Goal: Task Accomplishment & Management: Use online tool/utility

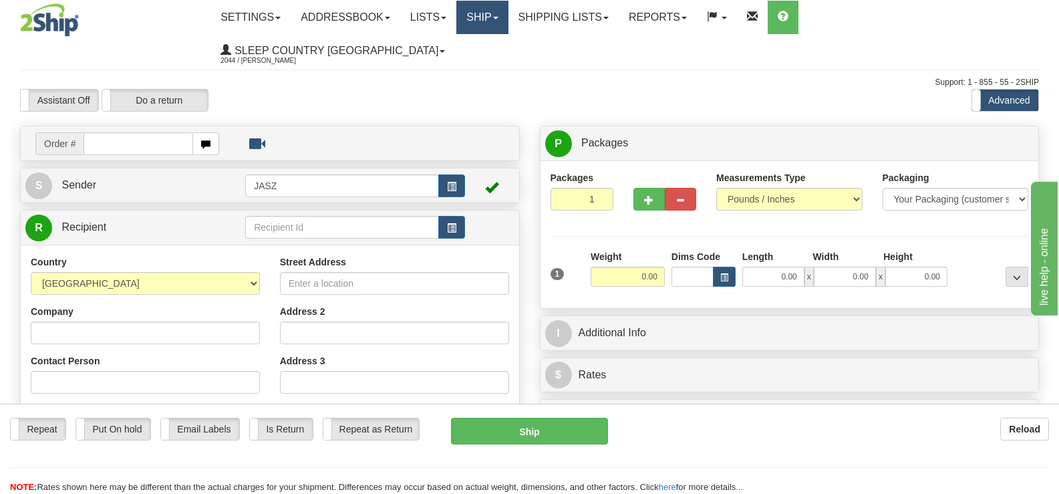
click at [498, 17] on span at bounding box center [495, 18] width 5 height 3
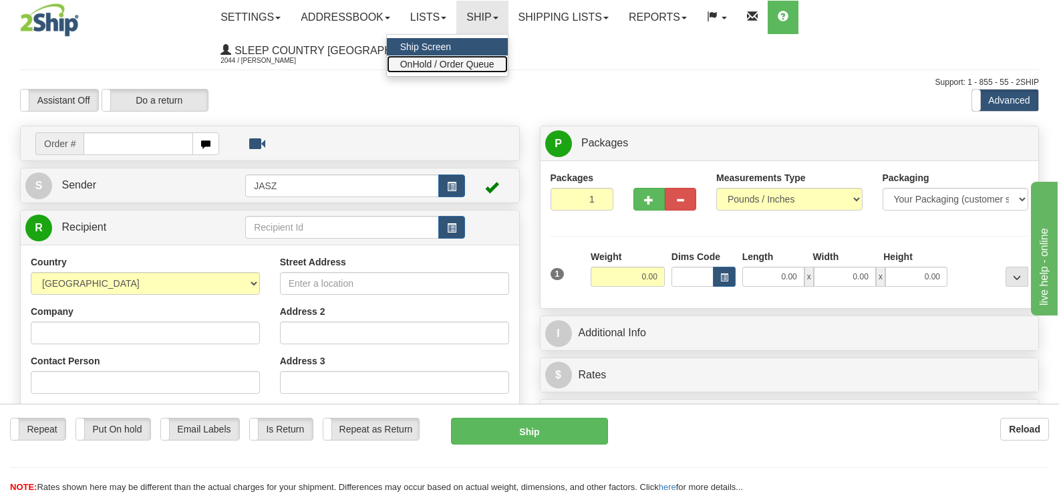
click at [494, 65] on span "OnHold / Order Queue" at bounding box center [447, 64] width 94 height 11
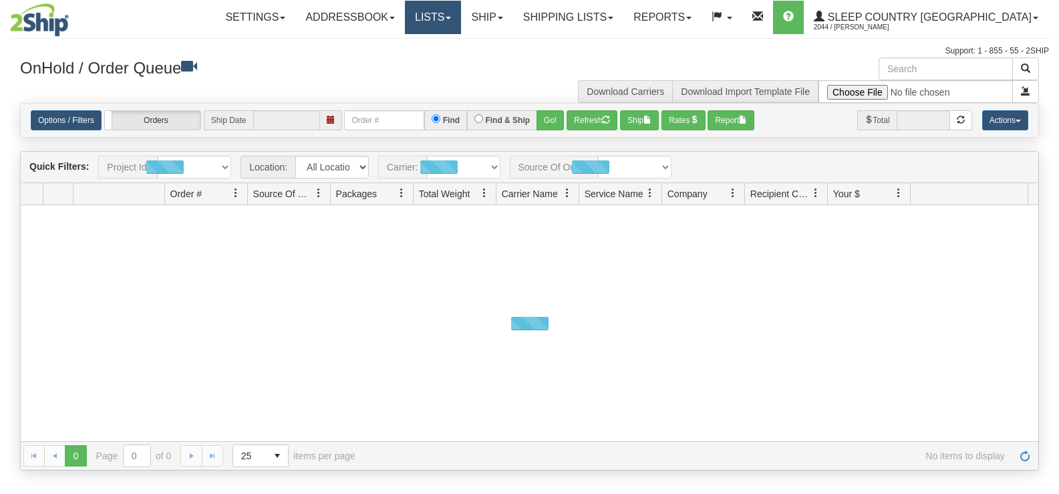
type input "[DATE]"
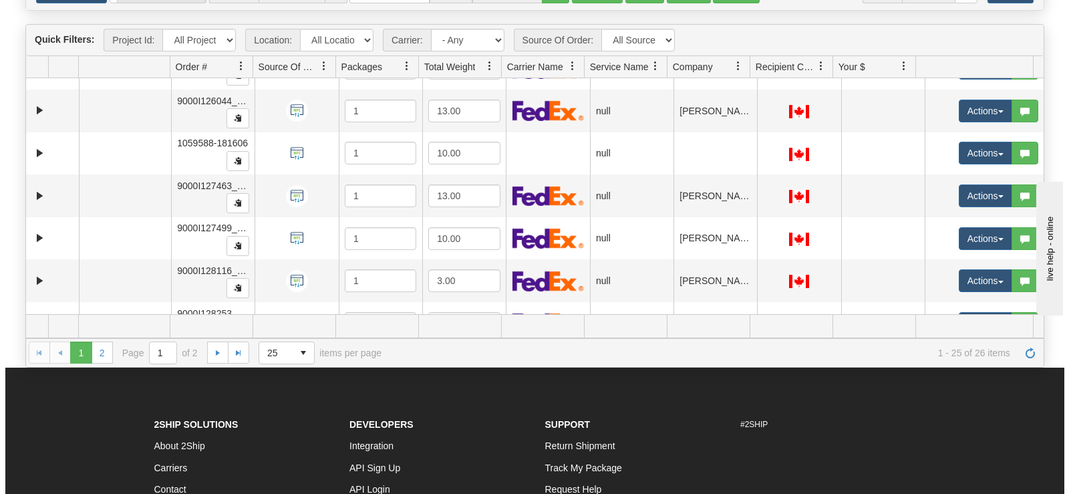
scroll to position [629, 0]
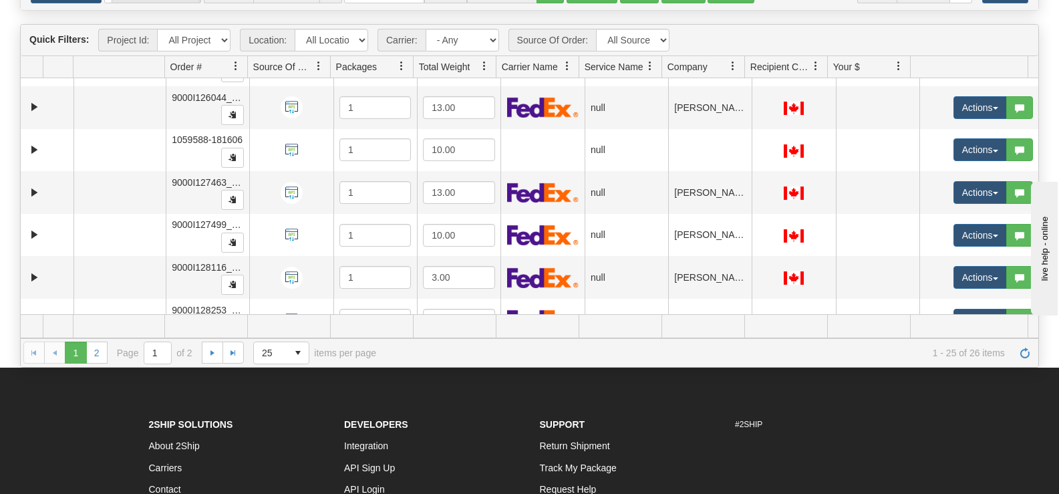
drag, startPoint x: 1031, startPoint y: 109, endPoint x: 106, endPoint y: 0, distance: 931.6
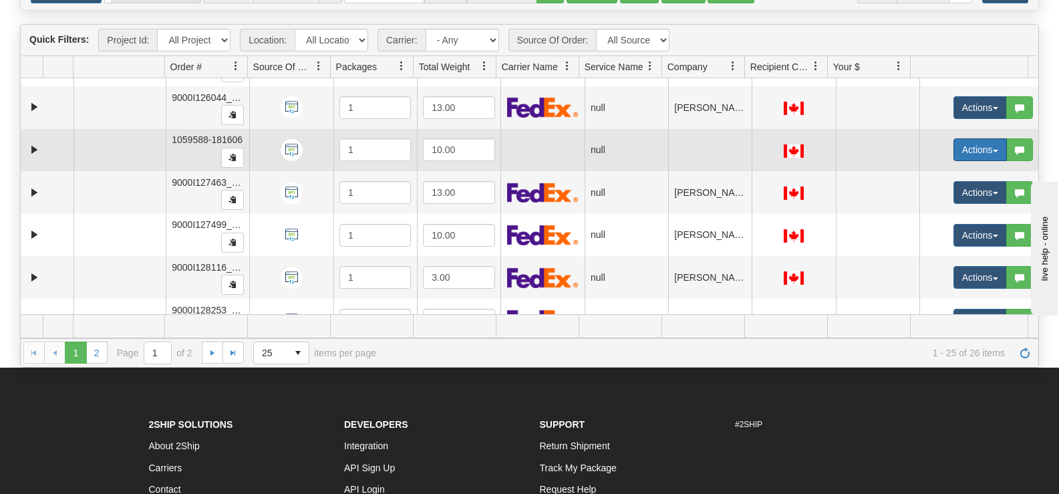
click at [953, 148] on button "Actions" at bounding box center [979, 149] width 53 height 23
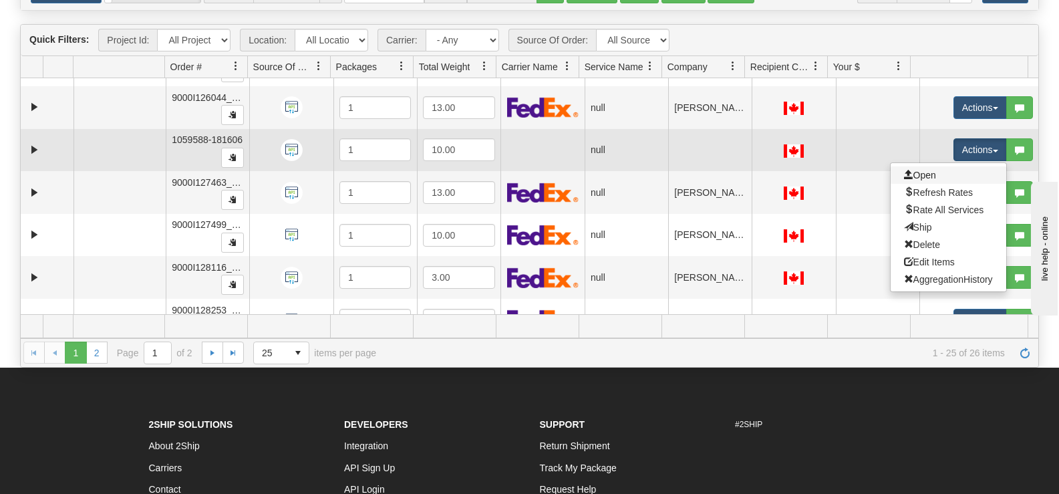
click at [923, 168] on link "Open" at bounding box center [949, 174] width 116 height 17
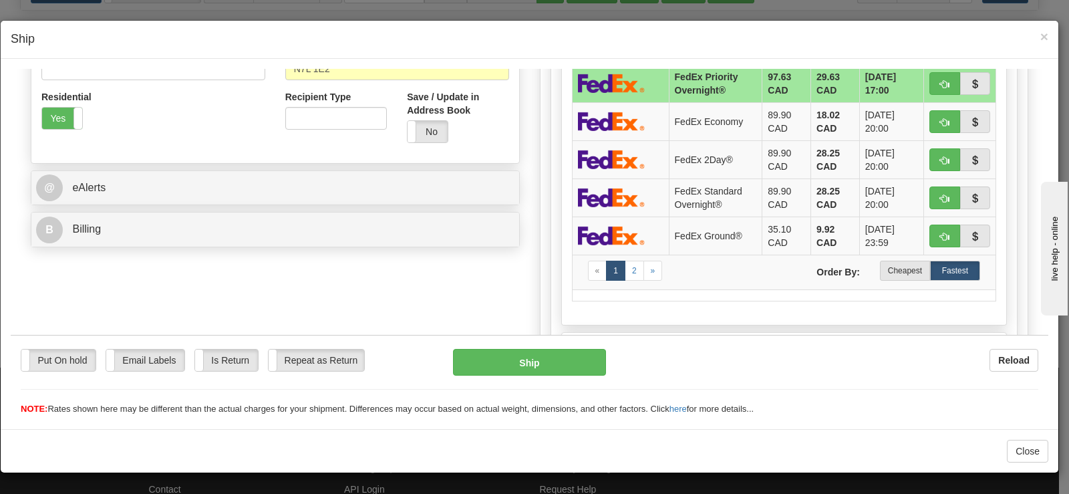
scroll to position [444, 0]
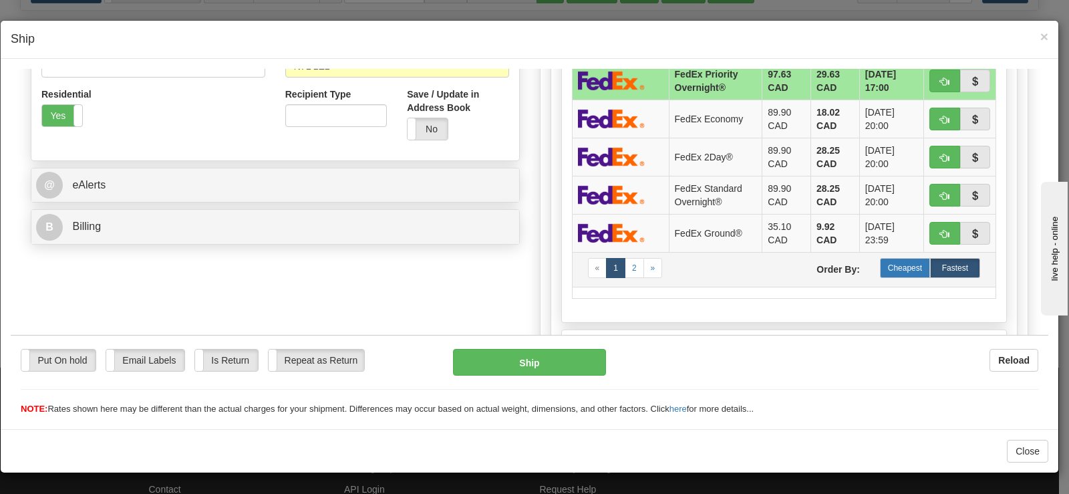
click at [908, 269] on label "Cheapest" at bounding box center [905, 267] width 50 height 20
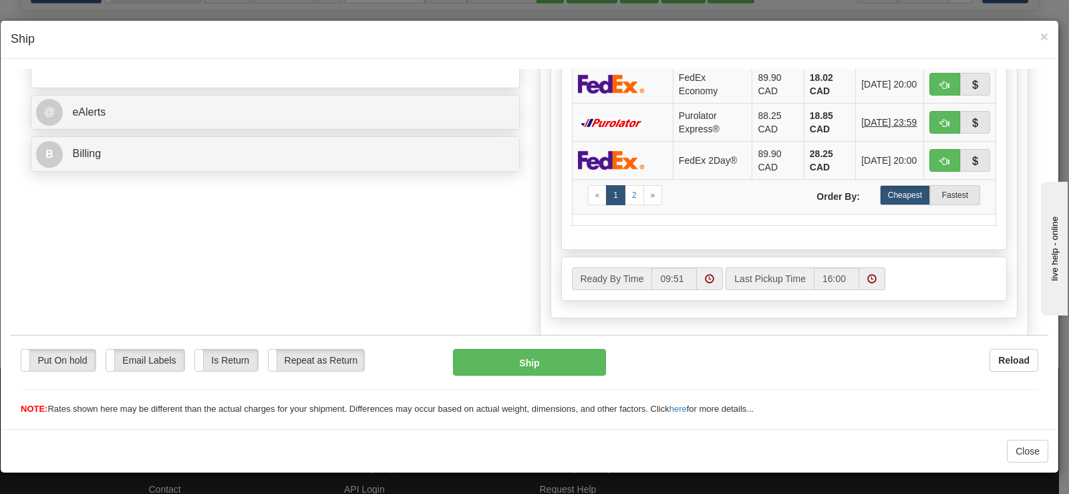
scroll to position [519, 0]
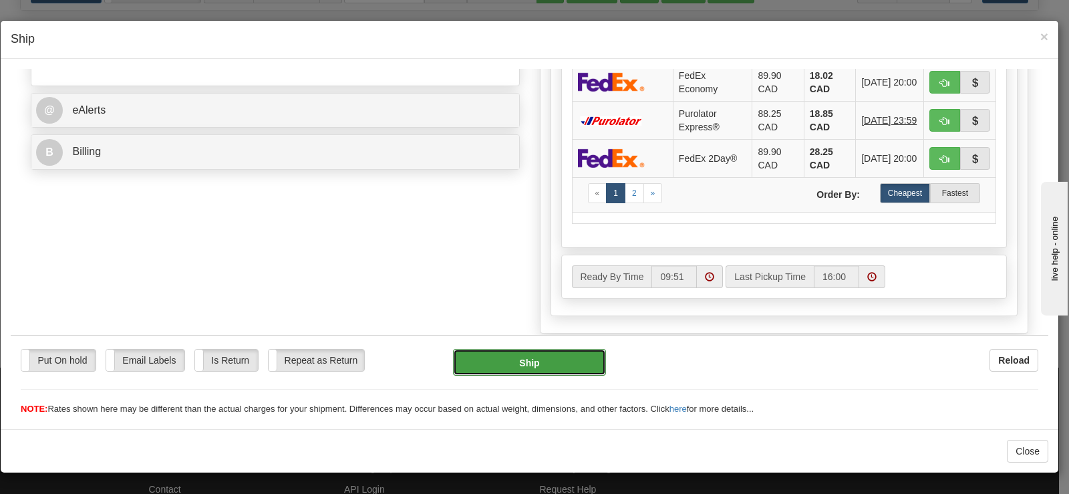
click at [543, 363] on button "Ship" at bounding box center [529, 361] width 153 height 27
type input "92"
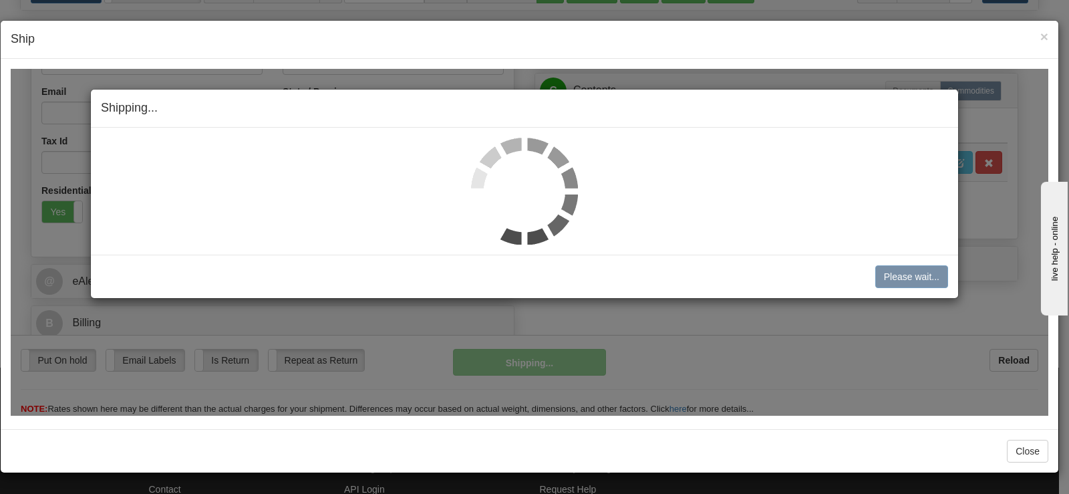
scroll to position [348, 0]
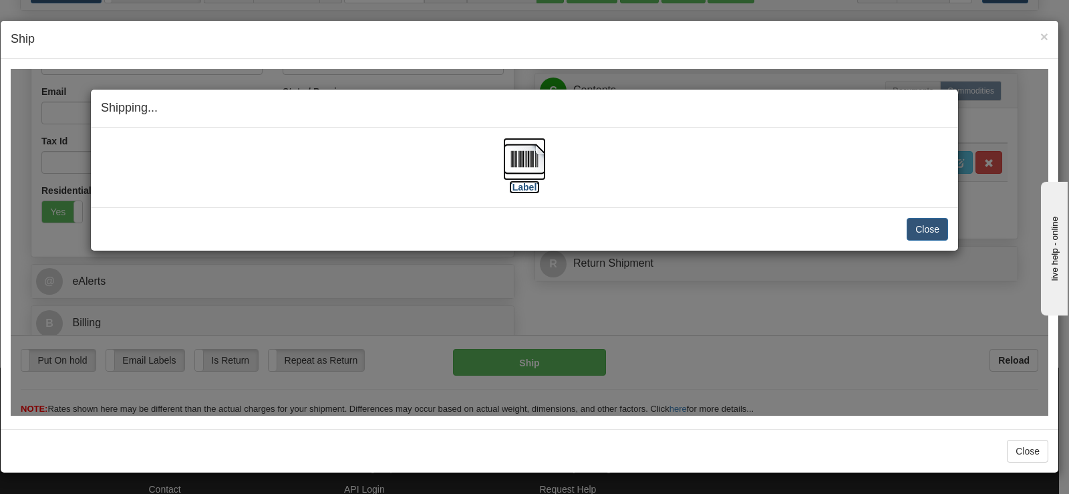
click at [536, 160] on img at bounding box center [524, 158] width 43 height 43
click at [920, 228] on button "Close" at bounding box center [927, 228] width 41 height 23
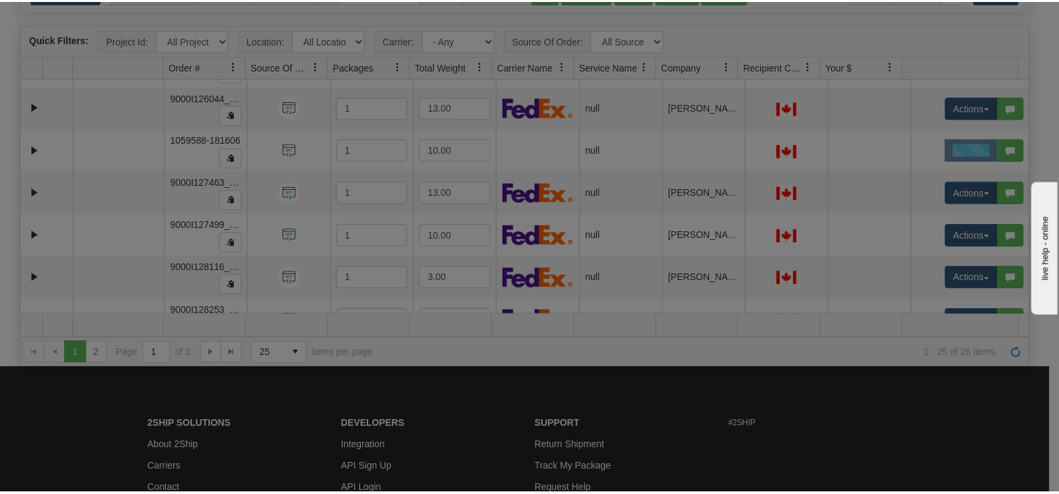
scroll to position [0, 0]
